Goal: Transaction & Acquisition: Download file/media

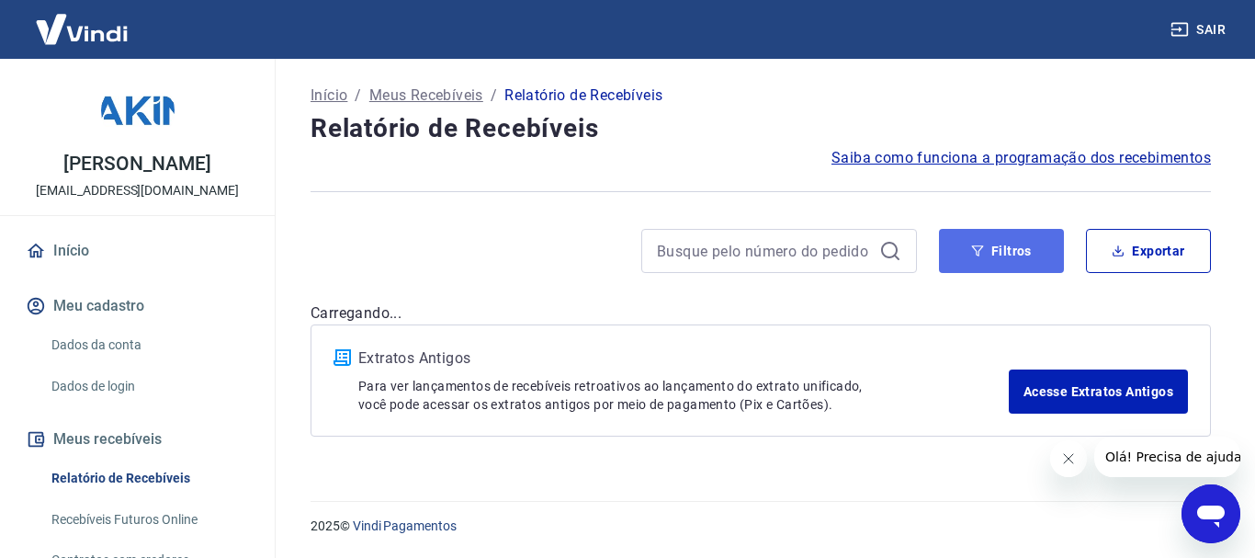
click at [1004, 239] on button "Filtros" at bounding box center [1001, 251] width 125 height 44
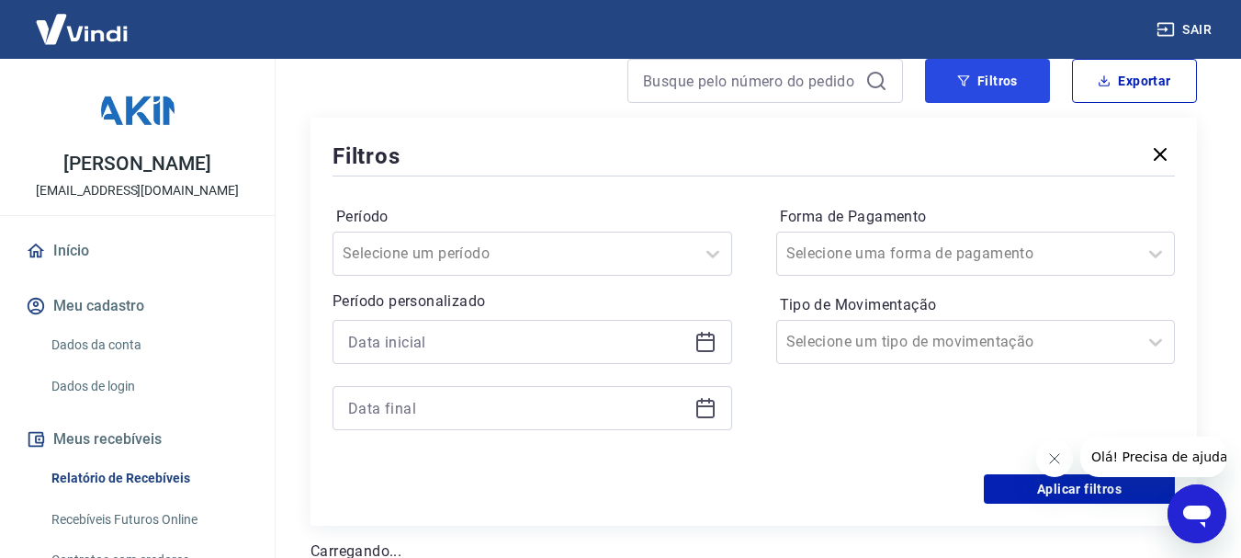
scroll to position [276, 0]
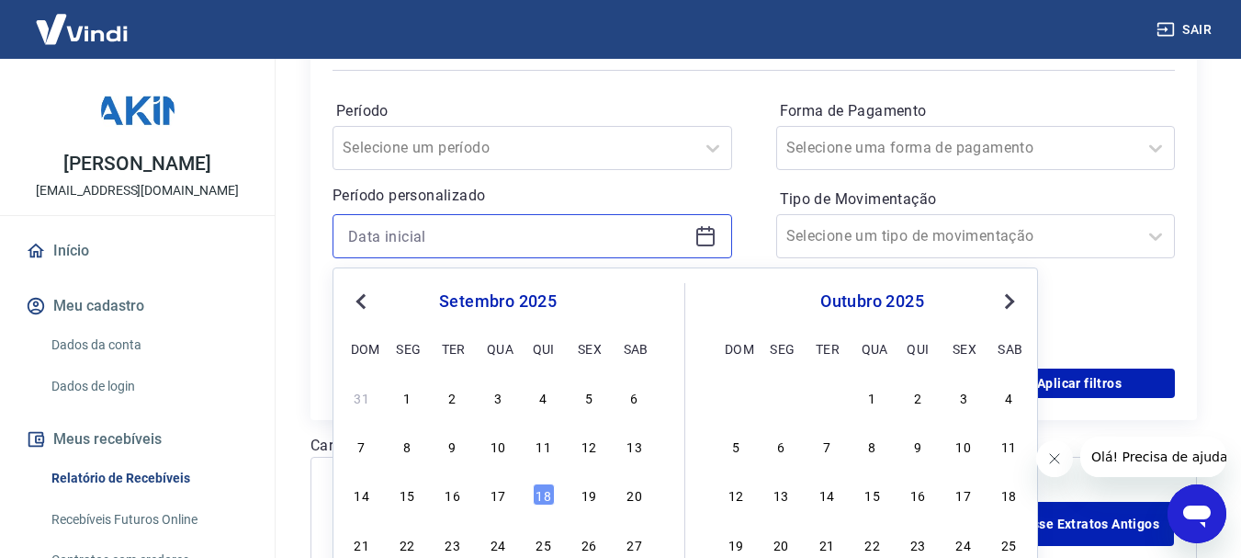
click at [486, 239] on input at bounding box center [517, 236] width 339 height 28
click at [363, 302] on span "Previous Month" at bounding box center [363, 300] width 0 height 21
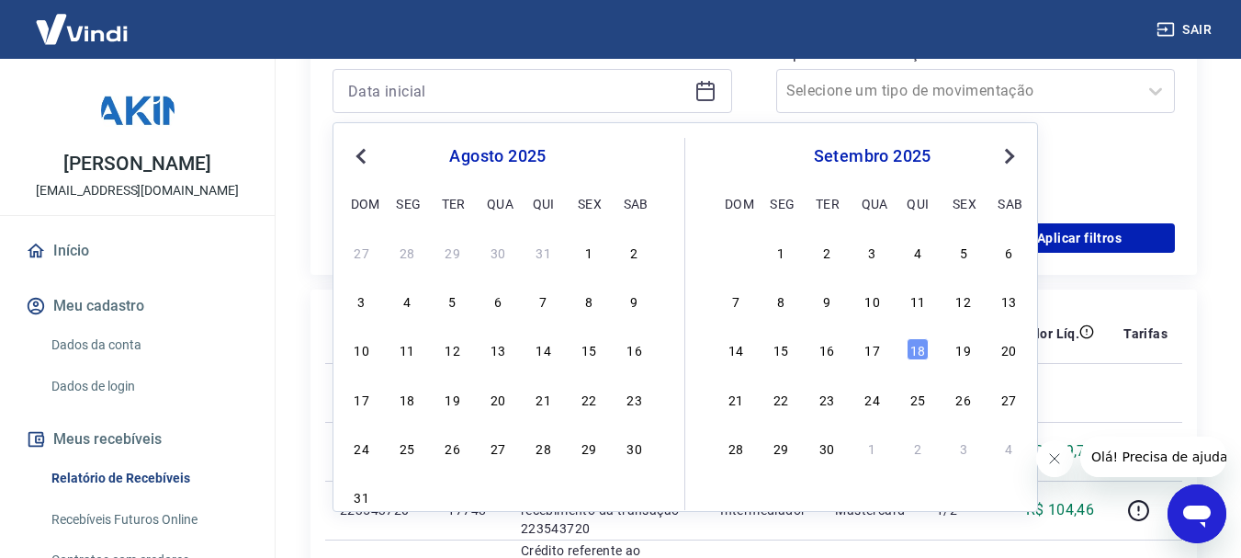
scroll to position [480, 0]
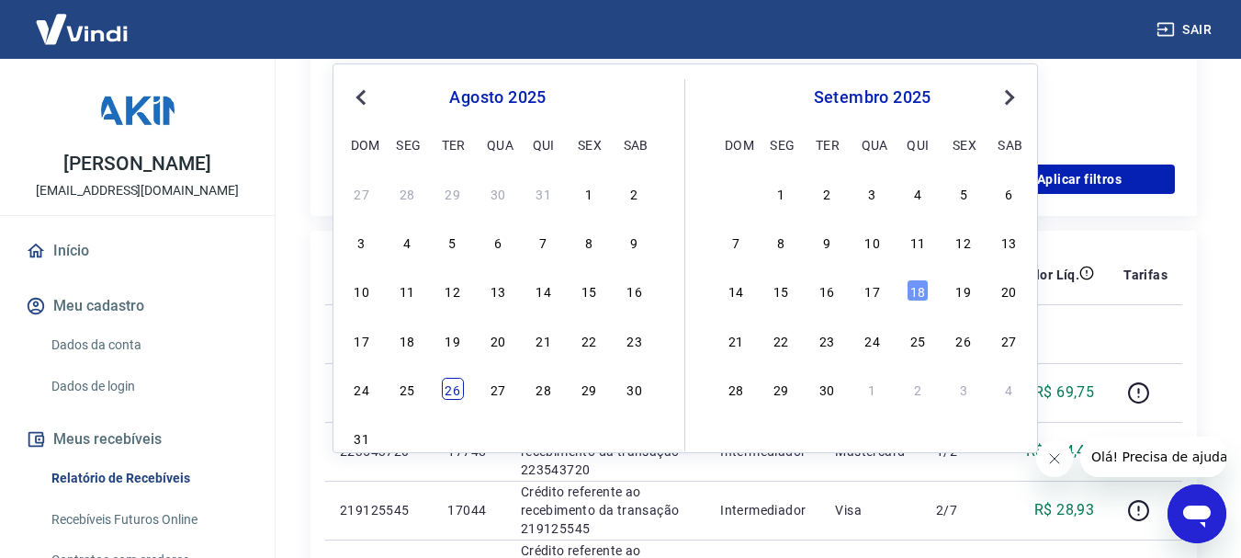
click at [454, 389] on div "26" at bounding box center [453, 389] width 22 height 22
type input "[DATE]"
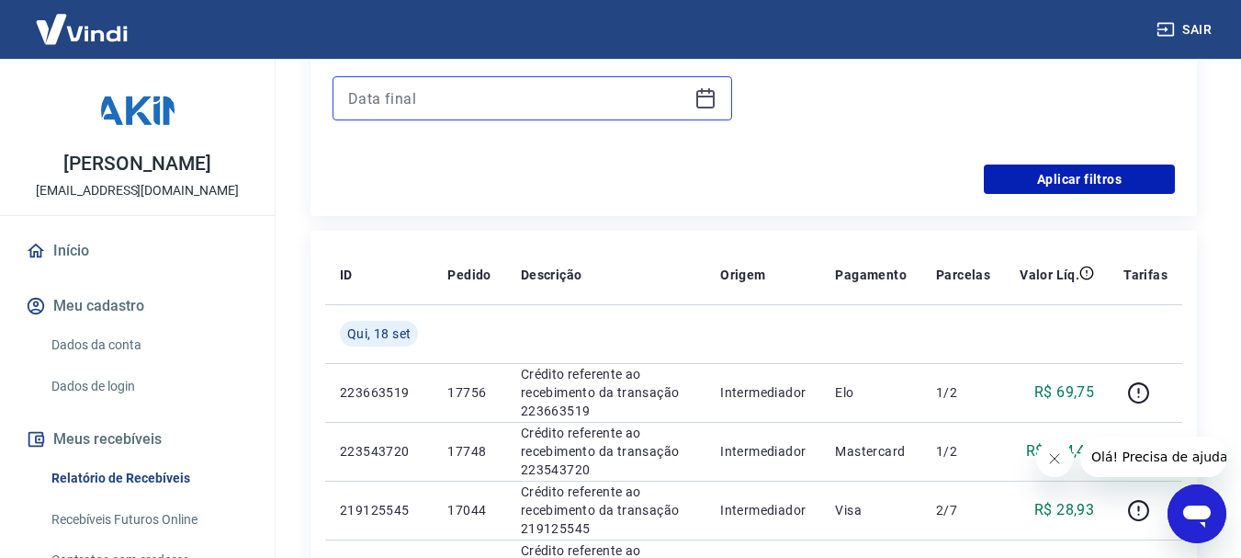
click at [609, 90] on input at bounding box center [517, 99] width 339 height 28
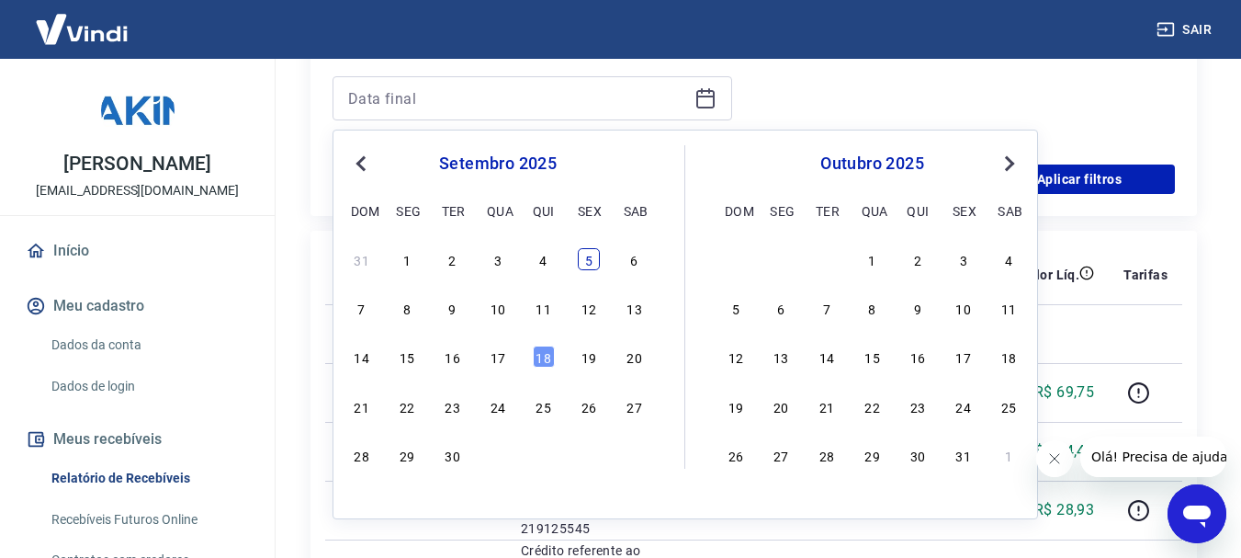
click at [588, 261] on div "5" at bounding box center [589, 259] width 22 height 22
type input "[DATE]"
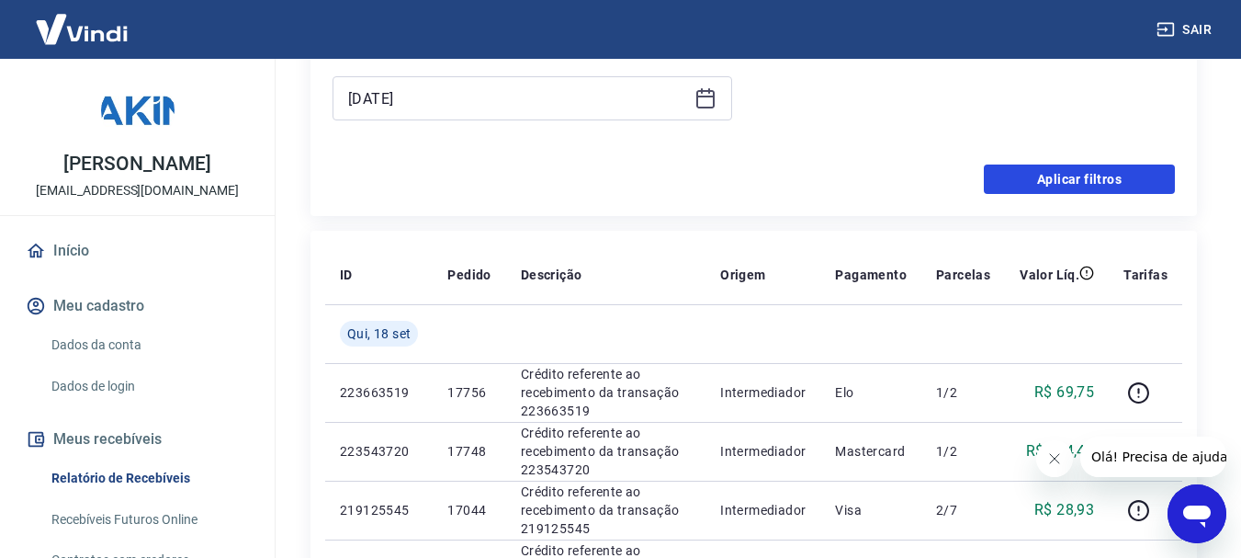
click at [1091, 175] on button "Aplicar filtros" at bounding box center [1079, 178] width 191 height 29
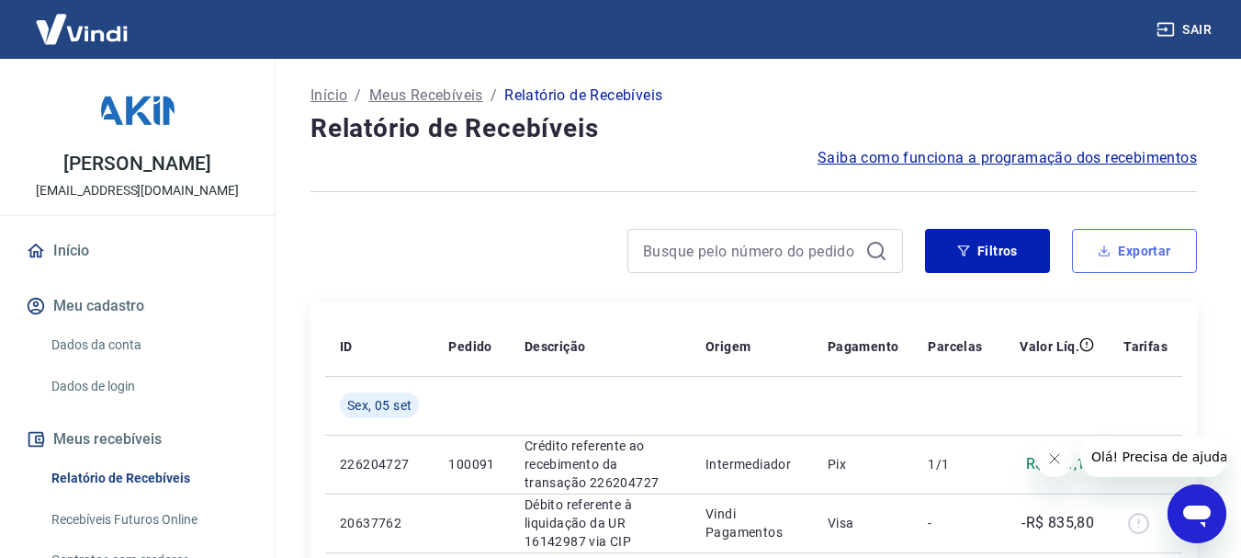
click at [1135, 252] on button "Exportar" at bounding box center [1134, 251] width 125 height 44
type input "[DATE]"
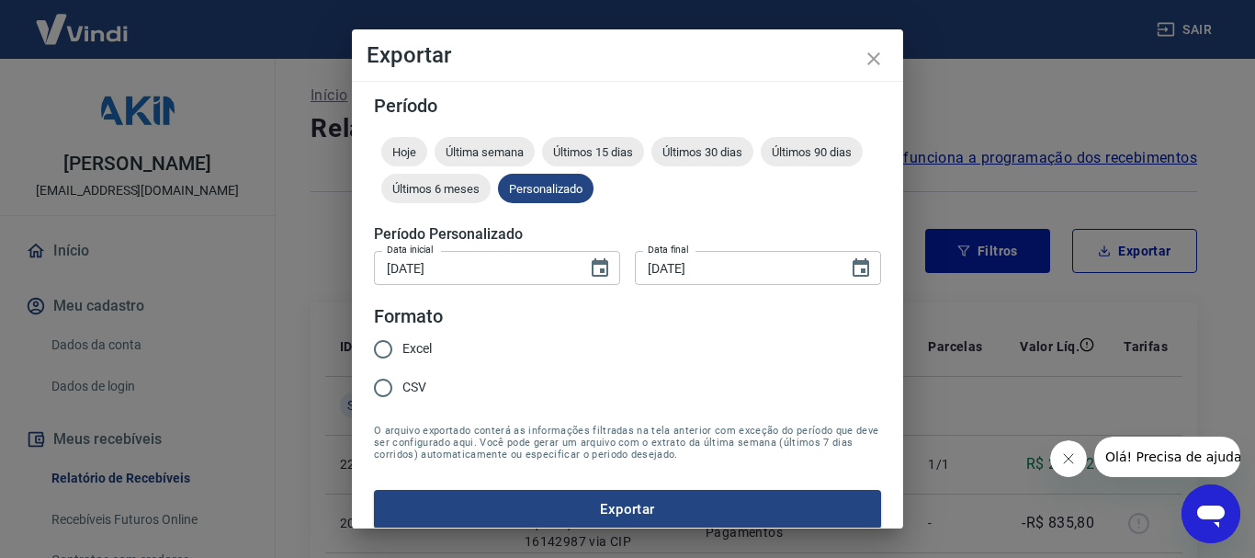
drag, startPoint x: 378, startPoint y: 347, endPoint x: 390, endPoint y: 375, distance: 30.4
click at [378, 348] on input "Excel" at bounding box center [383, 349] width 39 height 39
radio input "true"
click at [513, 510] on button "Exportar" at bounding box center [627, 509] width 507 height 39
